Goal: Ask a question

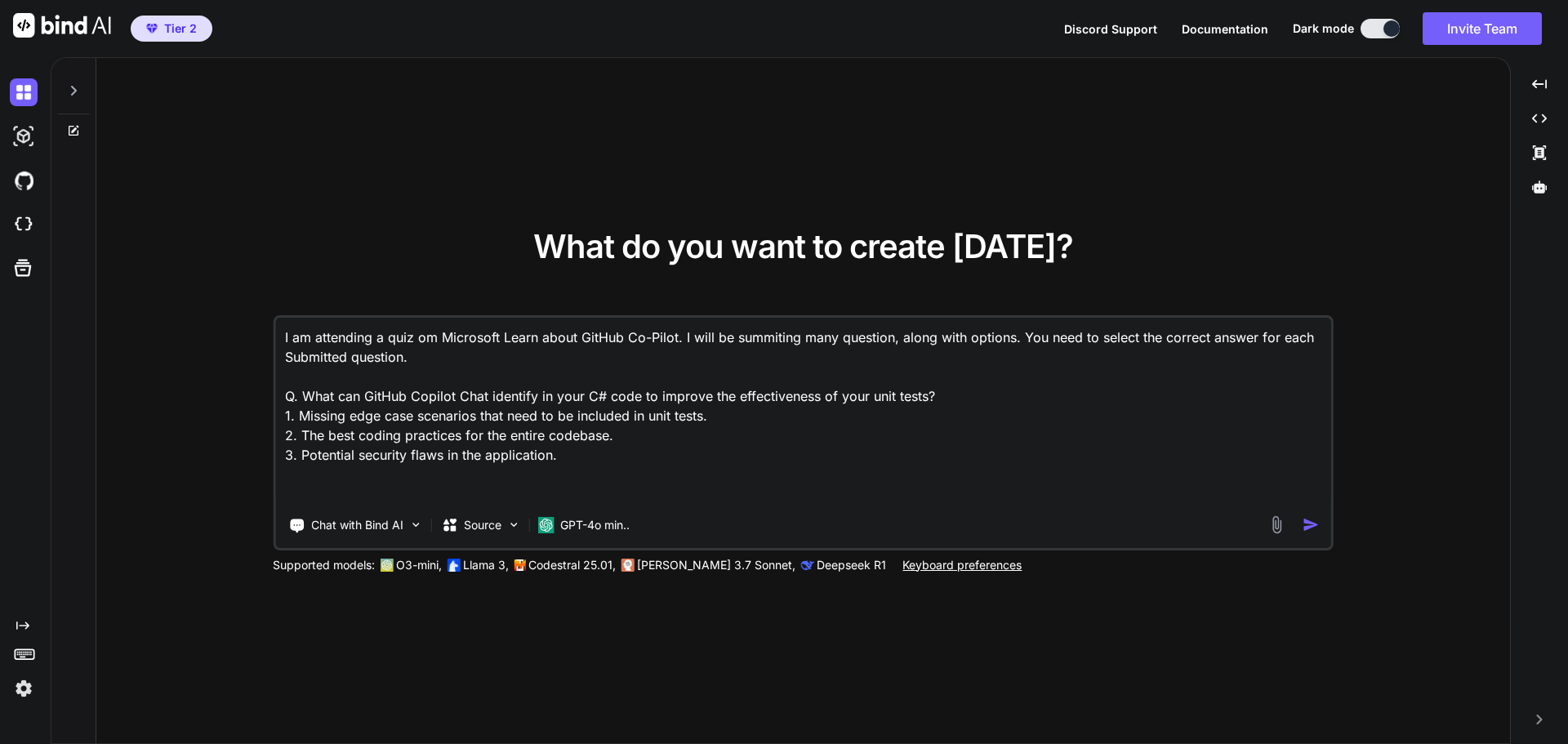
click at [73, 129] on icon at bounding box center [75, 129] width 8 height 8
click at [66, 89] on div at bounding box center [73, 86] width 31 height 56
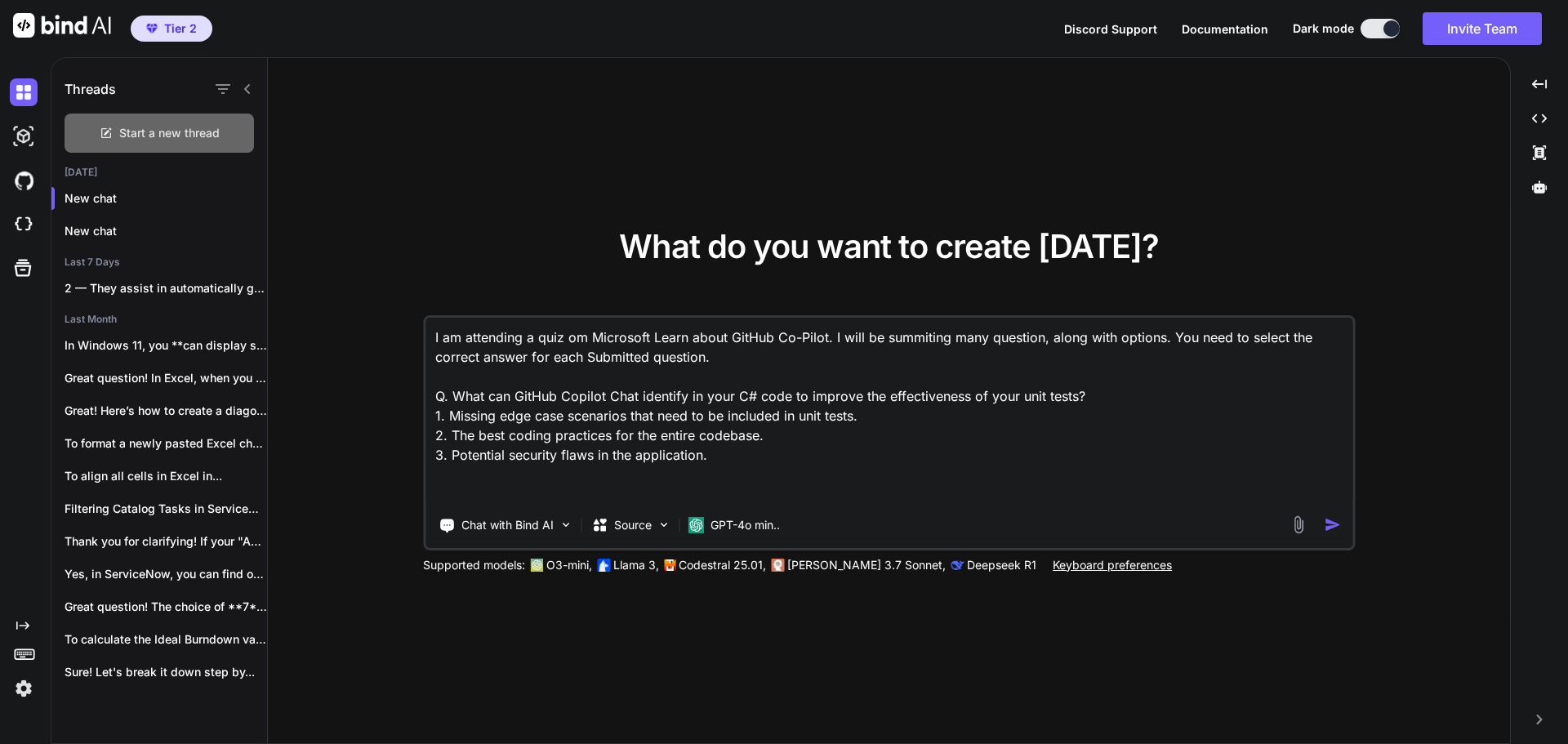
click at [190, 134] on span "Start a new thread" at bounding box center [169, 132] width 100 height 16
type textarea "x"
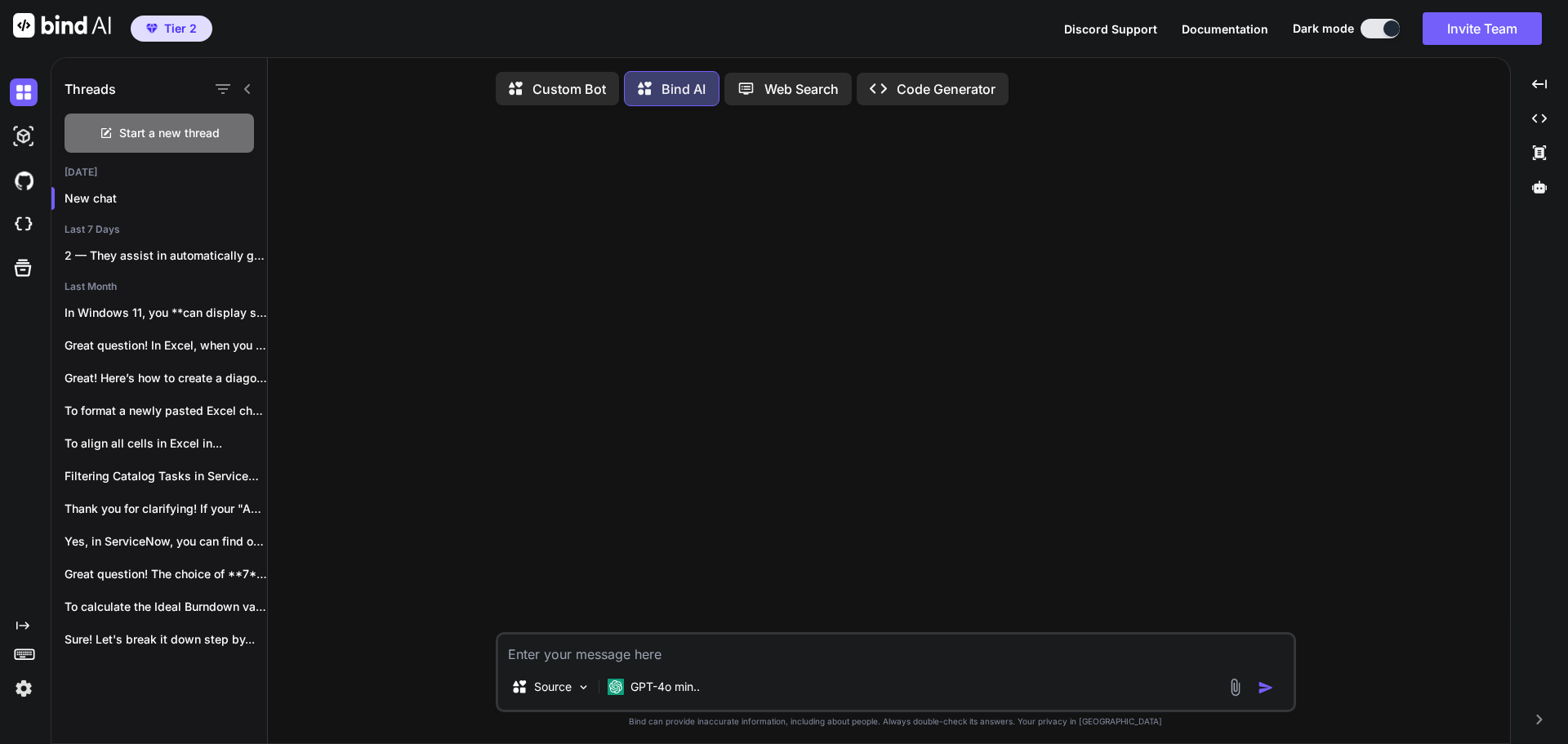
click at [782, 657] on textarea at bounding box center [895, 649] width 795 height 30
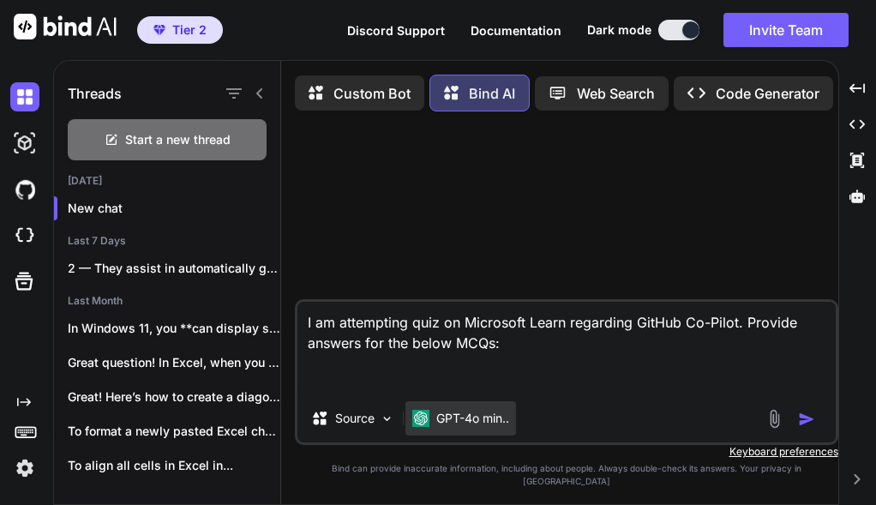
paste textarea "2. What are the supported IDE extensions for GitHub Copilot? VS Code and Visual…"
type textarea "I am attempting quiz on Microsoft Learn regarding GitHub Co-Pilot. Provide answ…"
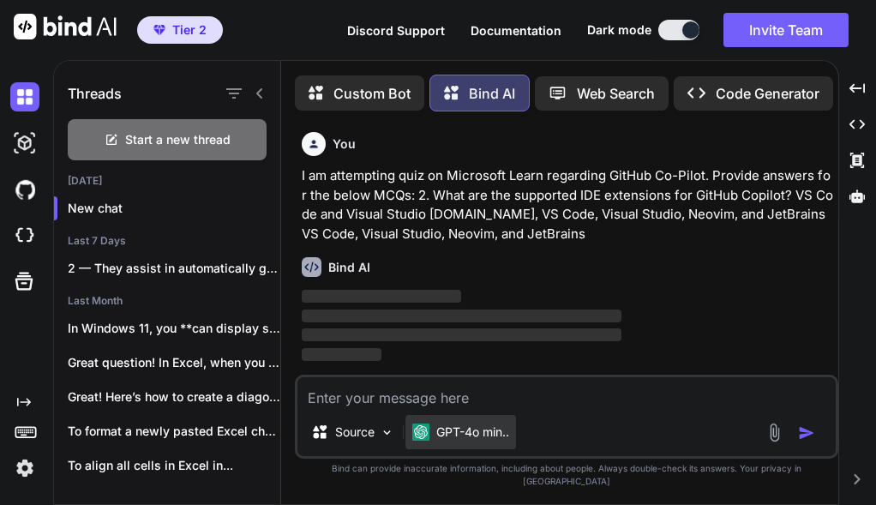
scroll to position [9, 0]
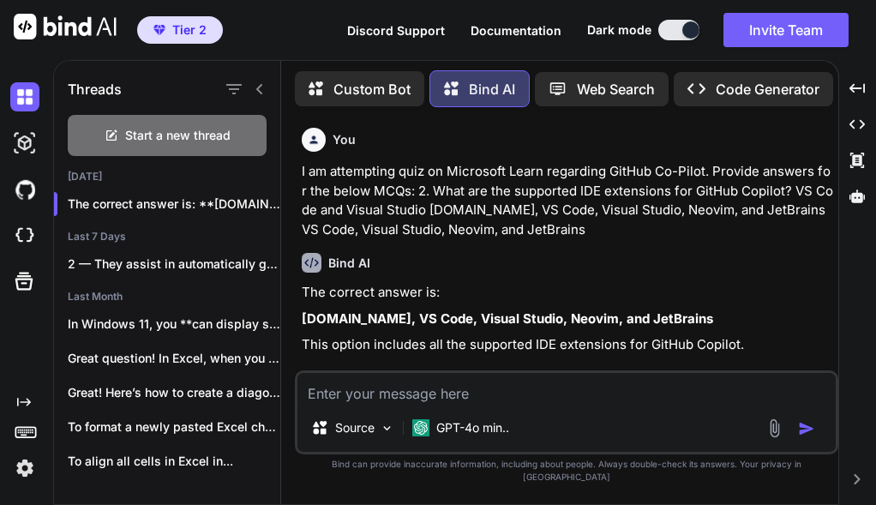
paste textarea "3. What is the difference between GitHub Copilot Business and GitHub Copilot En…"
type textarea "3. What is the difference between GitHub Copilot Business and GitHub Copilot En…"
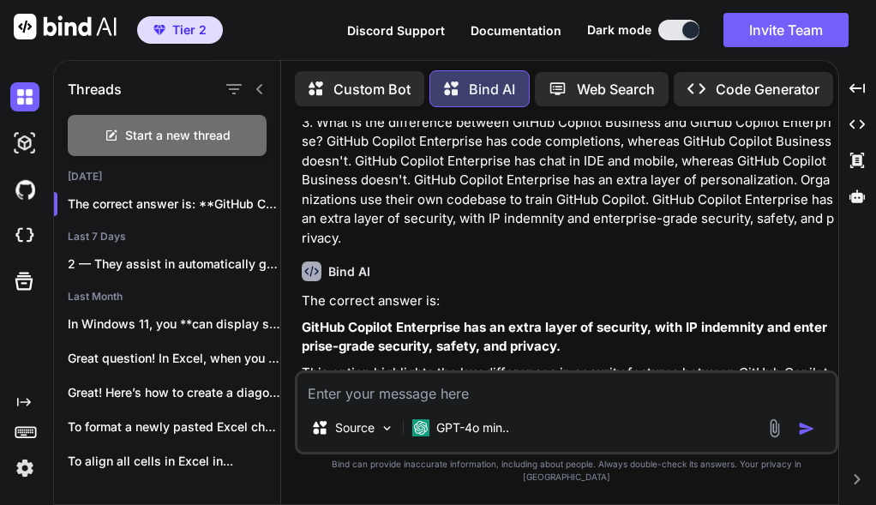
scroll to position [363, 0]
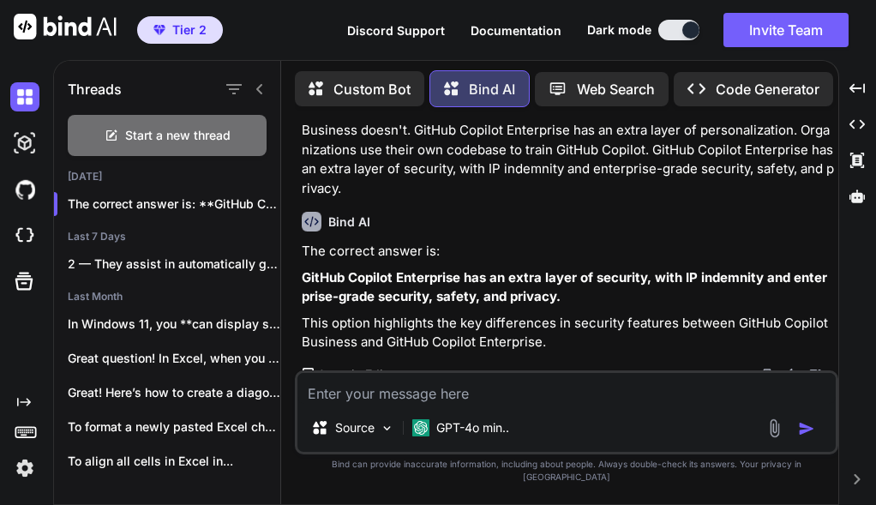
paste textarea "4. Which plan includes all Pro features plus additional premium usage and prior…"
type textarea "4. Which plan includes all Pro features plus additional premium usage and prior…"
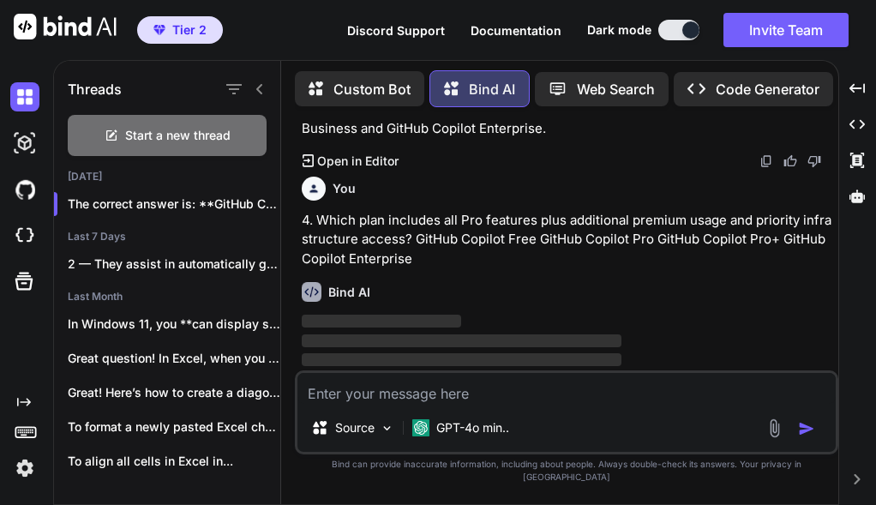
scroll to position [583, 0]
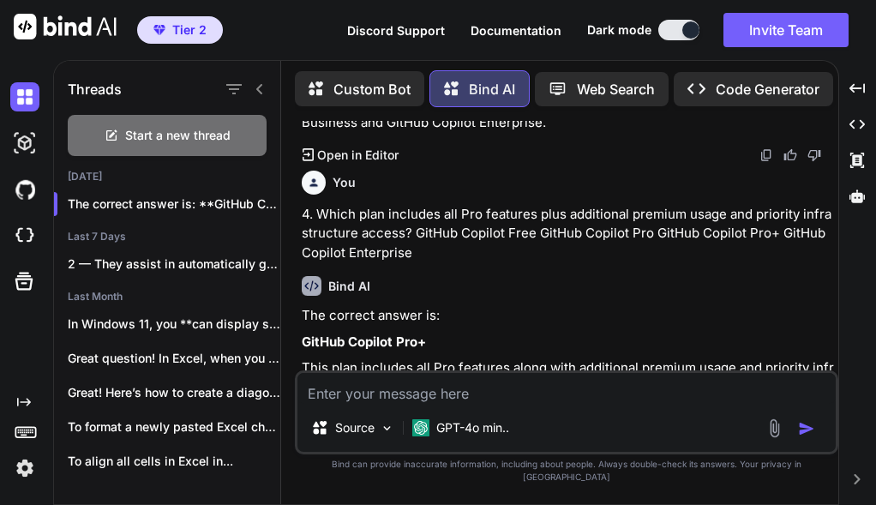
paste textarea "1. What is GitHub Copilot? GitHub Copilot is an AI pair programmer that you can…"
type textarea "1. What is GitHub Copilot? GitHub Copilot is an AI pair programmer that you can…"
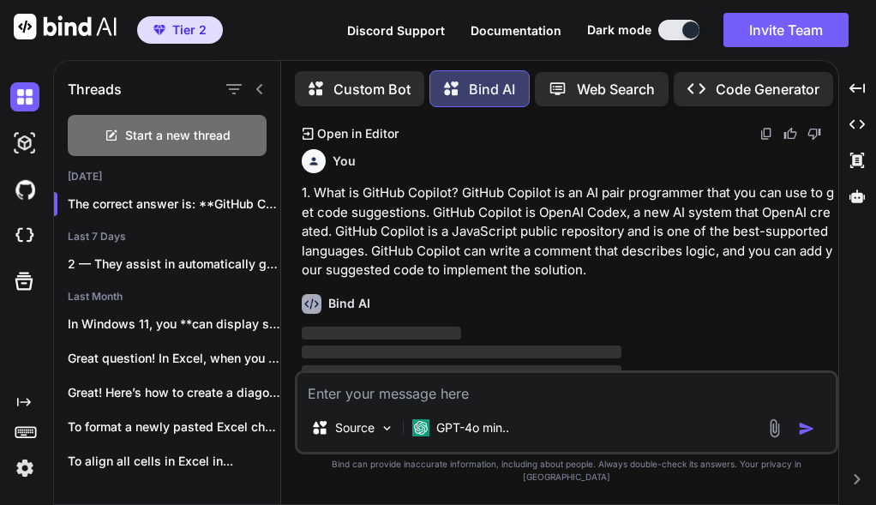
scroll to position [886, 0]
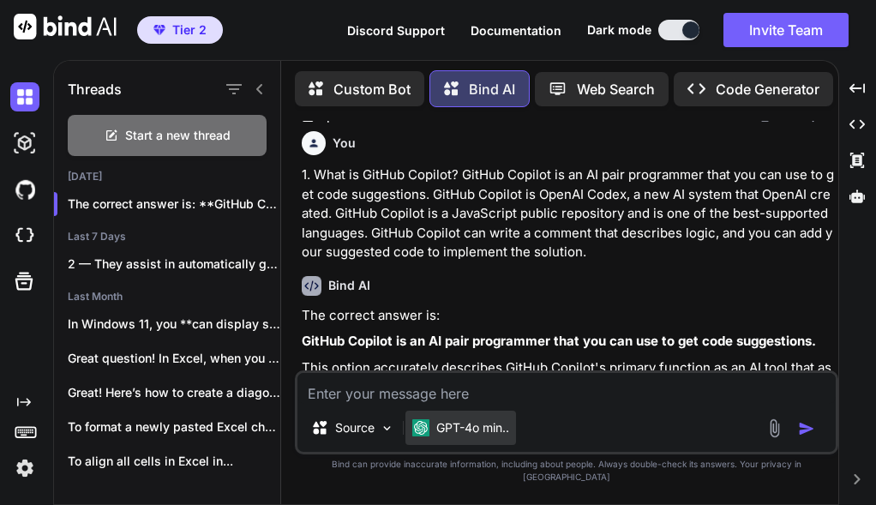
click at [492, 436] on p "GPT-4o min.." at bounding box center [472, 427] width 73 height 17
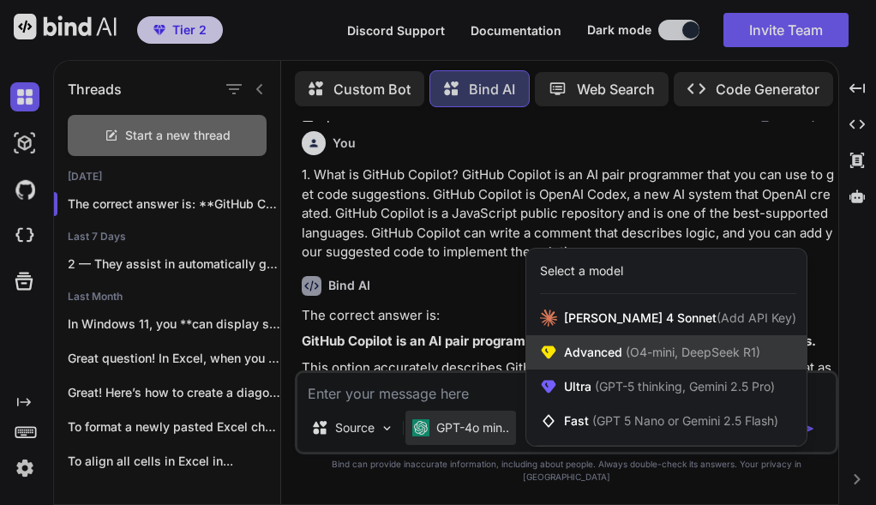
click at [697, 369] on div "Advanced (O4-mini, DeepSeek R1)" at bounding box center [666, 352] width 280 height 34
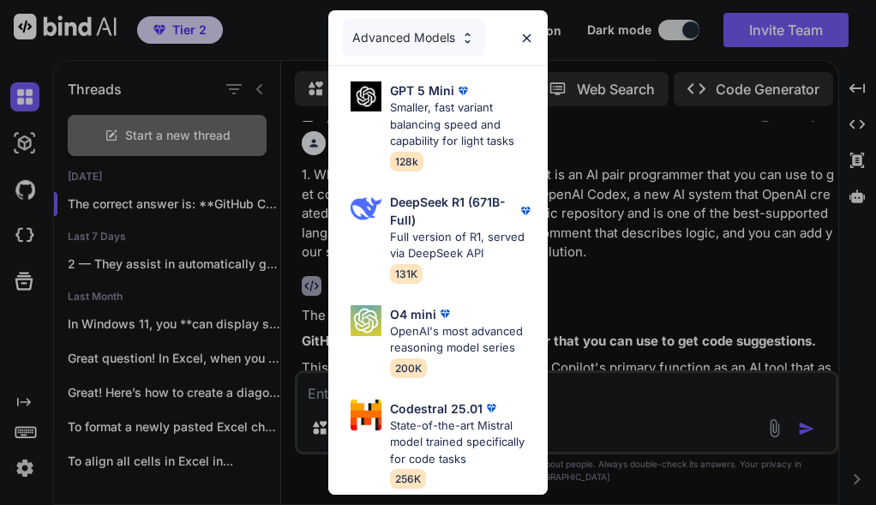
click at [728, 413] on div "Advanced Models GPT 5 Mini Smaller, fast variant balancing speed and capability…" at bounding box center [438, 252] width 876 height 505
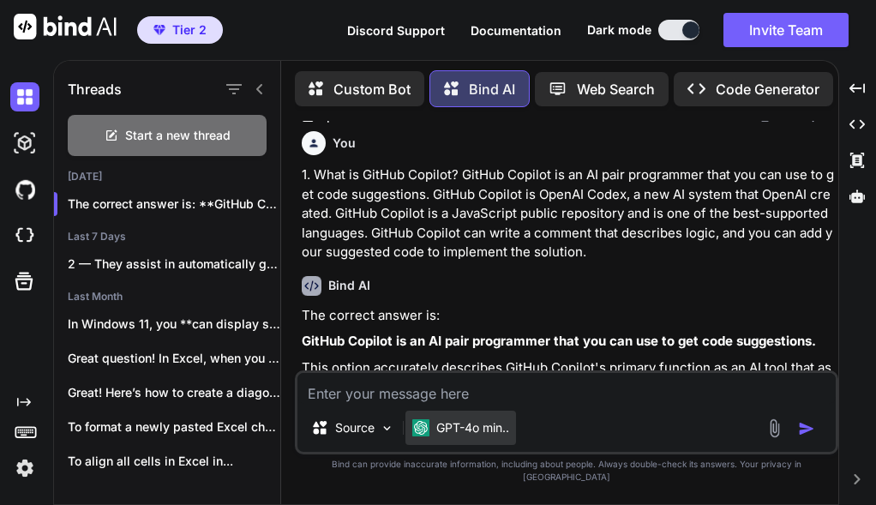
click at [490, 436] on p "GPT-4o min.." at bounding box center [472, 427] width 73 height 17
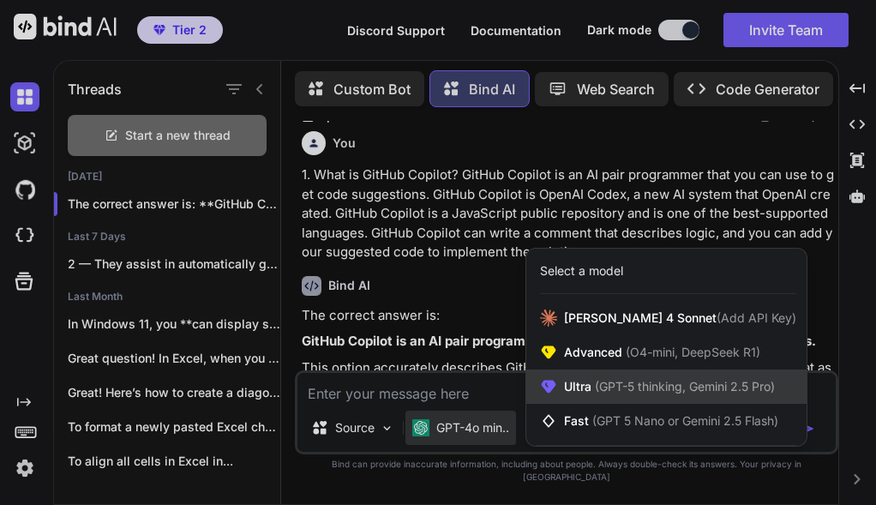
click at [621, 393] on span "(GPT-5 thinking, Gemini 2.5 Pro)" at bounding box center [682, 386] width 183 height 15
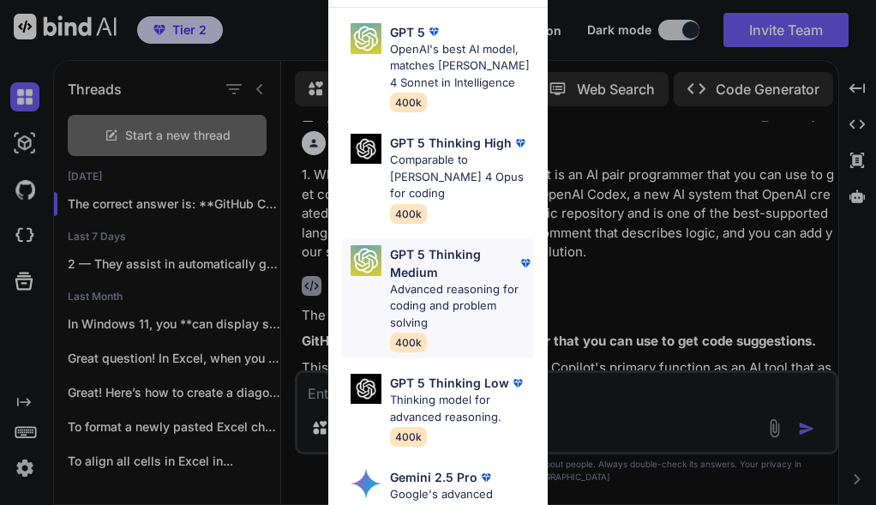
scroll to position [0, 0]
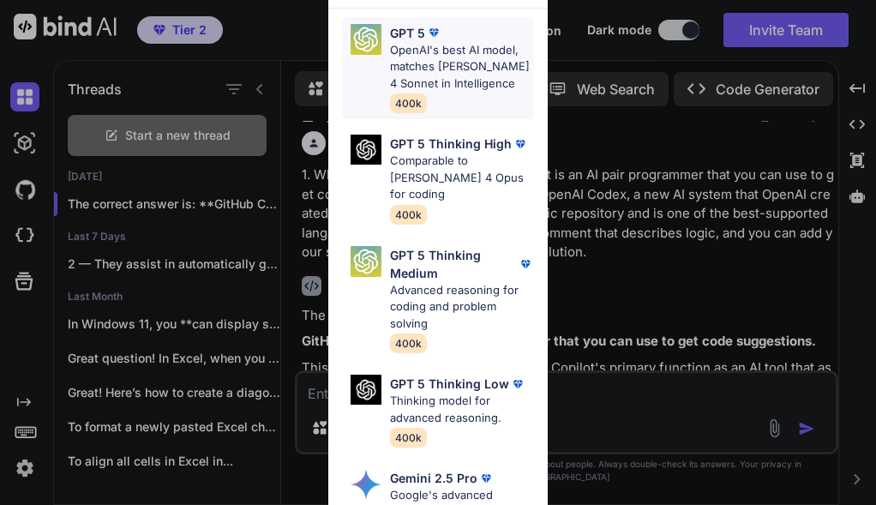
click at [471, 66] on p "OpenAI's best AI model, matches [PERSON_NAME] 4 Sonnet in Intelligence" at bounding box center [462, 67] width 144 height 51
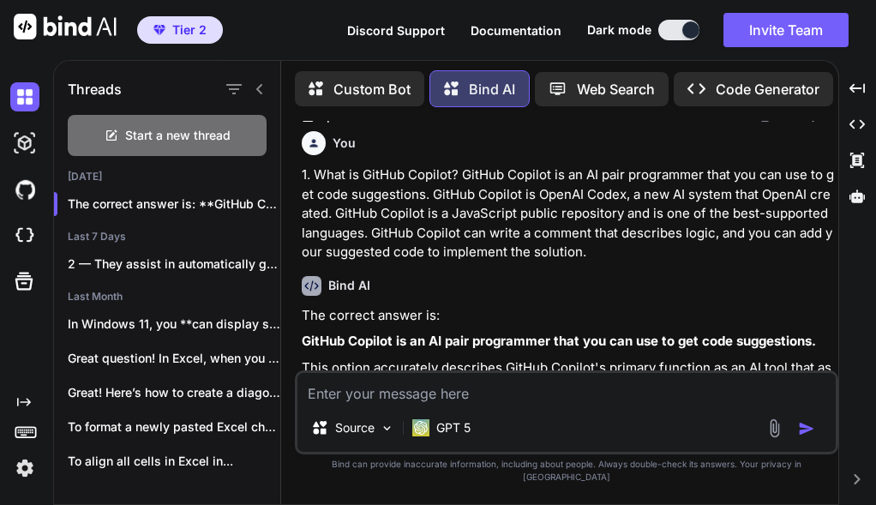
click at [557, 404] on textarea at bounding box center [566, 388] width 538 height 31
paste textarea "3. What is the difference between GitHub Copilot Business and GitHub Copilot En…"
type textarea "3. What is the difference between GitHub Copilot Business and GitHub Copilot En…"
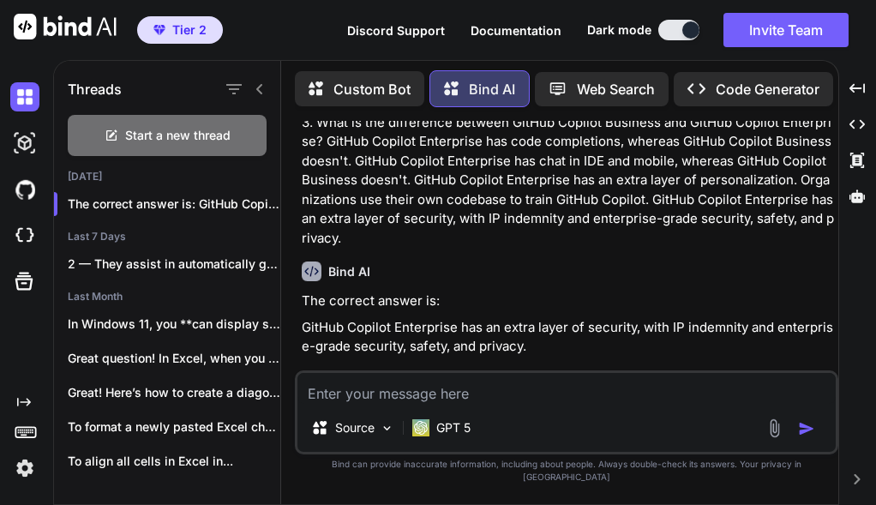
scroll to position [1246, 0]
